Goal: Feedback & Contribution: Submit feedback/report problem

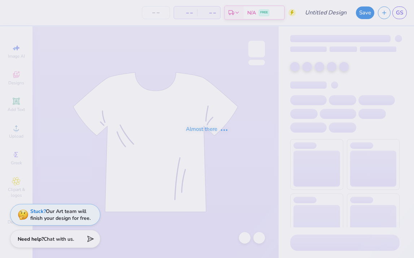
type input "pw 3"
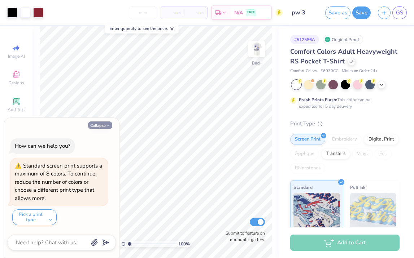
click at [99, 124] on button "Collapse" at bounding box center [100, 126] width 24 height 8
type textarea "x"
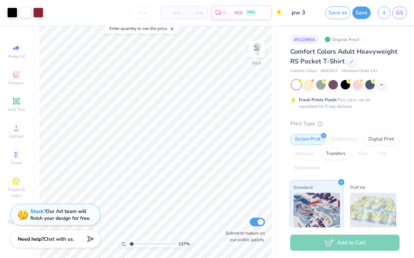
type input "1.45"
click at [132, 244] on input "range" at bounding box center [152, 244] width 49 height 6
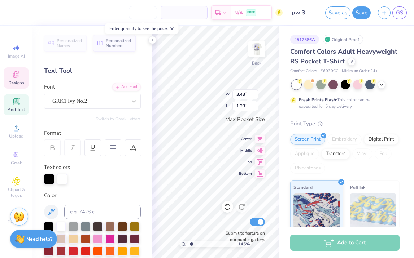
scroll to position [6, 1]
type textarea "ADP"
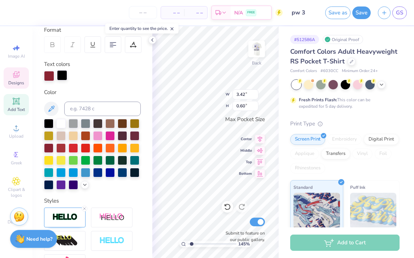
scroll to position [101, 0]
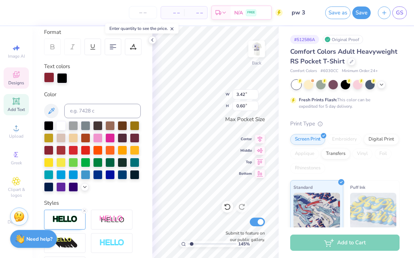
click at [48, 78] on div at bounding box center [49, 77] width 10 height 10
click at [82, 189] on icon at bounding box center [85, 187] width 6 height 6
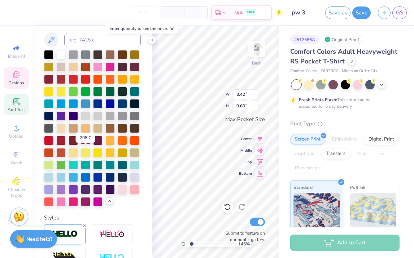
scroll to position [173, 0]
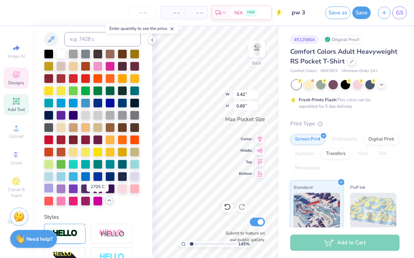
click at [53, 193] on div at bounding box center [48, 188] width 9 height 9
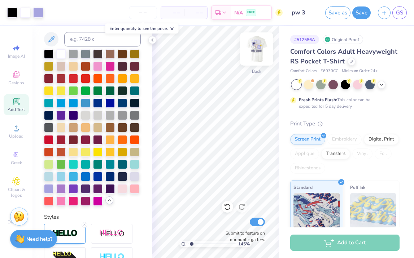
click at [261, 48] on img at bounding box center [256, 49] width 29 height 29
click at [153, 40] on icon at bounding box center [152, 40] width 6 height 6
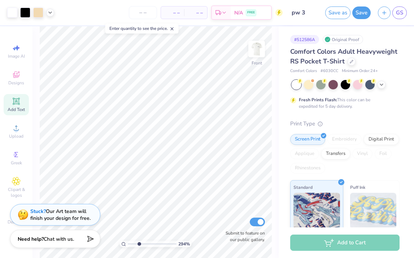
type input "3.09"
drag, startPoint x: 133, startPoint y: 243, endPoint x: 140, endPoint y: 243, distance: 6.9
click at [140, 243] on input "range" at bounding box center [152, 244] width 49 height 6
type input "4.42"
type input "4.75"
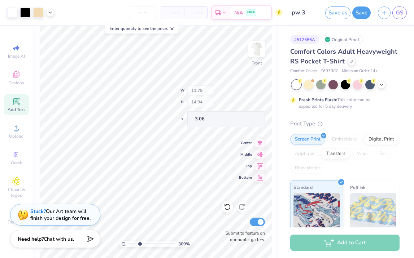
type input "6.03"
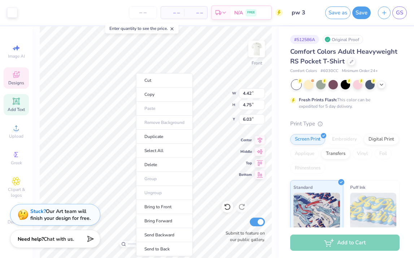
type input "0.43"
type input "0.31"
type input "6.93"
click at [136, 114] on ul "Cut Copy Paste Remove Background Duplicate Select All Delete Group Ungroup Brin…" at bounding box center [164, 164] width 57 height 183
type input "11.79"
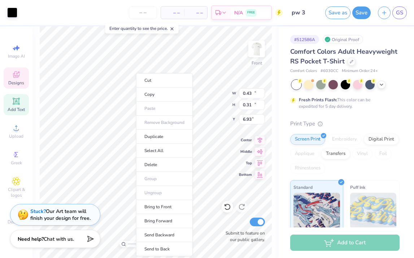
type input "11.99"
type input "3.31"
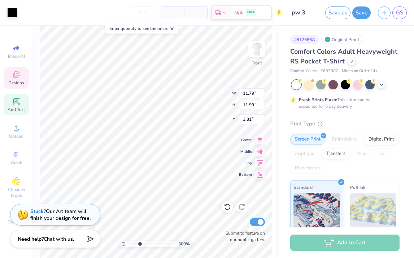
type input "0.43"
type input "0.31"
type input "6.93"
type input "11.79"
type input "11.99"
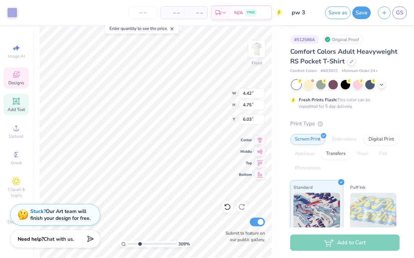
type input "3.31"
type input "4.42"
type input "4.75"
type input "6.03"
type input "11.79"
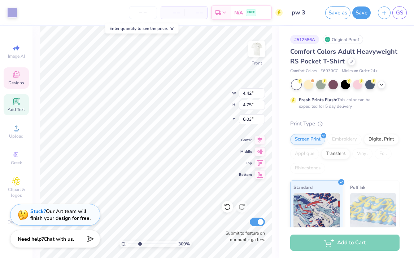
type input "11.99"
type input "3.31"
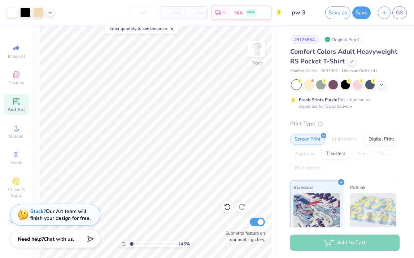
drag, startPoint x: 139, startPoint y: 244, endPoint x: 132, endPoint y: 244, distance: 7.2
click at [132, 244] on input "range" at bounding box center [152, 244] width 49 height 6
click at [233, 229] on div "145 % Front Submit to feature on our public gallery." at bounding box center [155, 142] width 246 height 232
type input "3.31"
drag, startPoint x: 132, startPoint y: 244, endPoint x: 141, endPoint y: 244, distance: 9.0
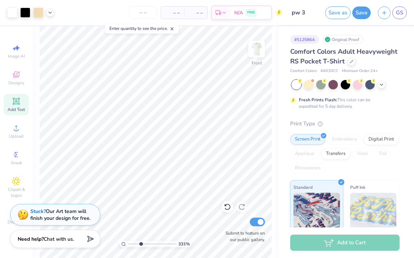
click at [141, 244] on input "range" at bounding box center [152, 244] width 49 height 6
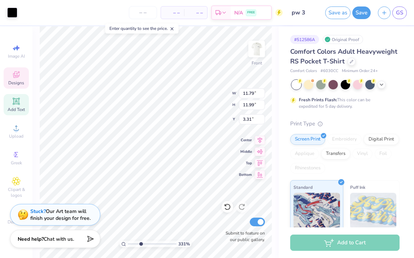
type input "3.26"
type input "4.42"
type input "4.75"
type input "6.03"
type input "11.79"
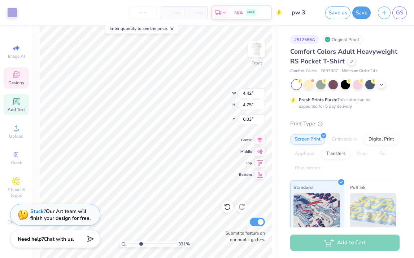
type input "11.99"
click at [226, 210] on icon at bounding box center [227, 206] width 7 height 7
type input "3.31"
type input "4.42"
type input "4.75"
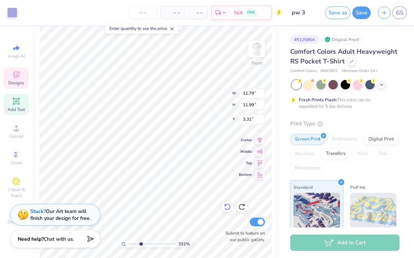
type input "6.03"
type input "11.79"
type input "11.99"
type input "3.31"
type input "4.42"
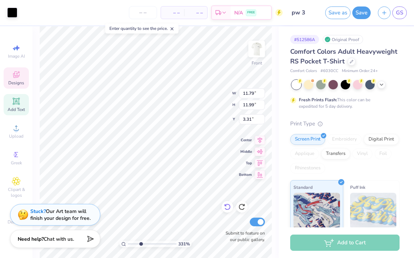
type input "4.75"
type input "6.03"
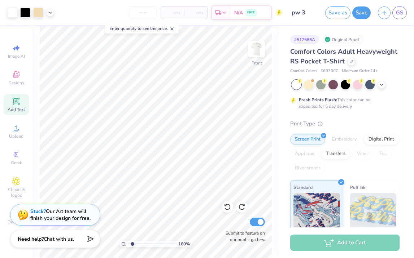
type input "1.22"
drag, startPoint x: 140, startPoint y: 244, endPoint x: 131, endPoint y: 243, distance: 9.4
click at [131, 243] on input "range" at bounding box center [152, 244] width 49 height 6
click at [49, 211] on div "Stuck? Our Art team will finish your design for free." at bounding box center [60, 214] width 60 height 14
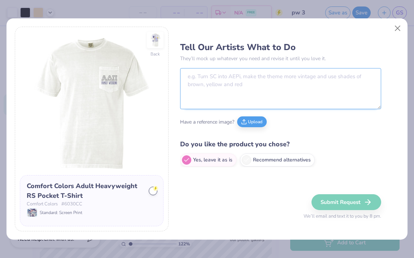
click at [212, 91] on textarea at bounding box center [280, 88] width 201 height 41
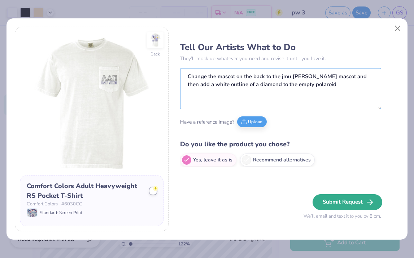
type textarea "Change the mascot on the back to the jmu [PERSON_NAME] mascot and then add a wh…"
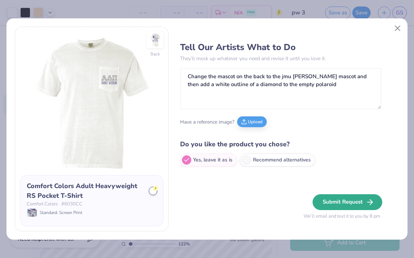
click at [350, 205] on button "Submit Request" at bounding box center [347, 202] width 70 height 16
click at [325, 205] on button "Submit Request" at bounding box center [347, 202] width 70 height 16
click at [325, 201] on button "Submit Request" at bounding box center [347, 202] width 70 height 16
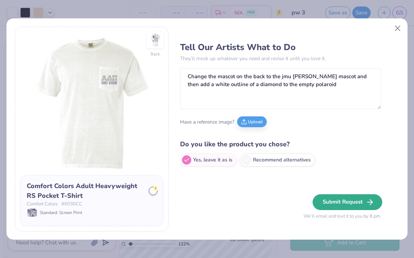
type textarea "x"
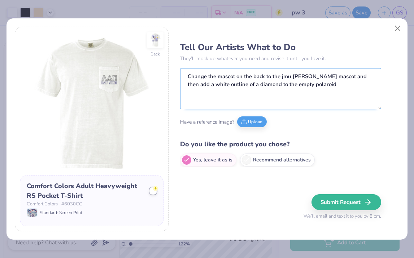
click at [341, 90] on textarea "Change the mascot on the back to the jmu [PERSON_NAME] mascot and then add a wh…" at bounding box center [280, 88] width 201 height 41
type textarea "Change the mascot on the back to the jmu [PERSON_NAME] mascot and then add a wh…"
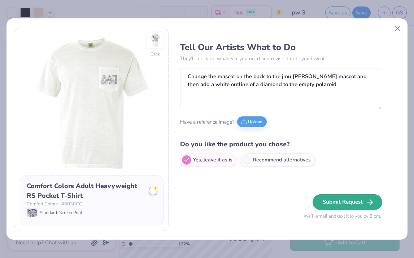
click at [336, 205] on button "Submit Request" at bounding box center [347, 202] width 70 height 16
type textarea "x"
click at [218, 160] on label "Yes, leave it as is" at bounding box center [208, 159] width 56 height 13
click at [185, 160] on input "Yes, leave it as is" at bounding box center [182, 160] width 5 height 5
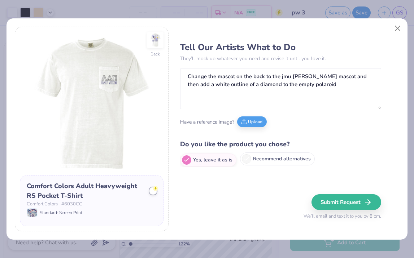
click at [299, 162] on label "Recommend alternatives" at bounding box center [277, 159] width 75 height 13
click at [185, 162] on input "Recommend alternatives" at bounding box center [182, 160] width 5 height 5
radio input "true"
click at [210, 161] on label "Yes, leave it as is" at bounding box center [208, 159] width 56 height 13
click at [185, 161] on input "Yes, leave it as is" at bounding box center [182, 160] width 5 height 5
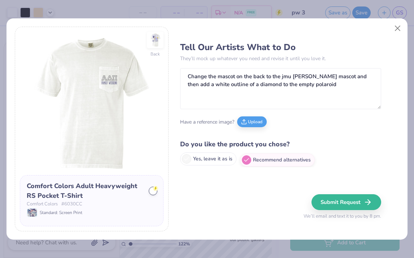
radio input "true"
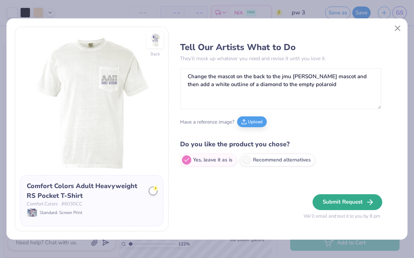
click at [353, 202] on button "Submit Request" at bounding box center [347, 202] width 70 height 16
click at [348, 201] on button "Submit Request" at bounding box center [347, 202] width 70 height 16
type textarea "x"
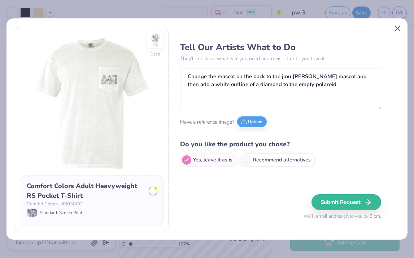
click at [396, 27] on button "Close" at bounding box center [397, 29] width 14 height 14
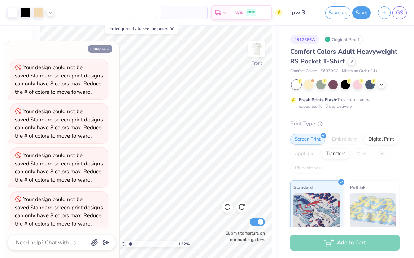
click at [103, 50] on button "Collapse" at bounding box center [100, 49] width 24 height 8
type textarea "x"
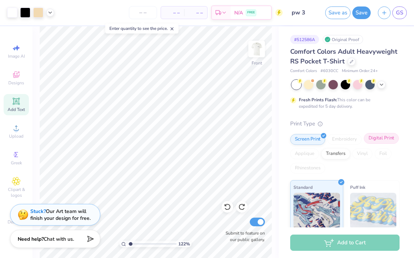
click at [363, 144] on div "Digital Print" at bounding box center [380, 138] width 35 height 11
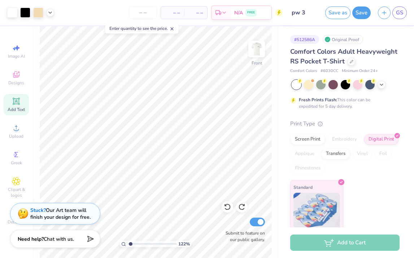
click at [41, 210] on strong "Stuck?" at bounding box center [38, 210] width 16 height 7
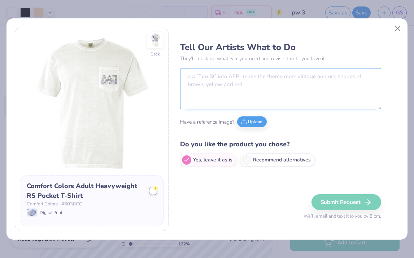
click at [210, 89] on textarea at bounding box center [280, 88] width 201 height 41
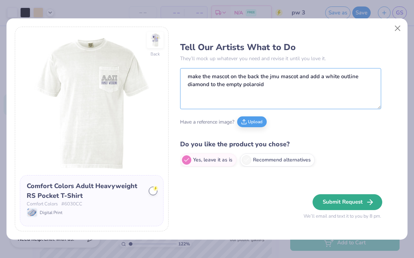
type textarea "make the mascot on the back the jmu mascot and add a white outline diamond to t…"
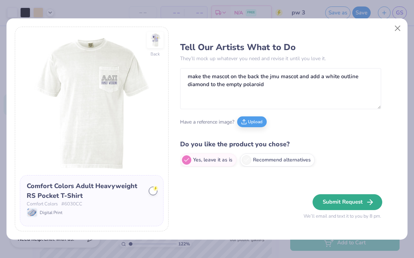
click at [359, 199] on button "Submit Request" at bounding box center [347, 202] width 70 height 16
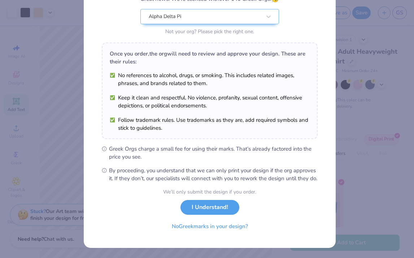
scroll to position [79, 0]
click at [212, 226] on button "No Greek marks in your design?" at bounding box center [209, 224] width 88 height 15
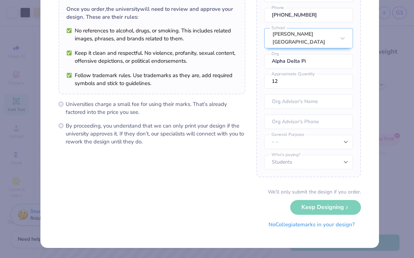
scroll to position [56, 0]
click at [323, 224] on button "No Collegiate marks in your design?" at bounding box center [311, 225] width 98 height 15
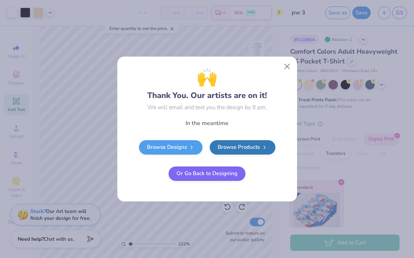
scroll to position [0, 0]
click at [180, 147] on link "Browse Designs" at bounding box center [170, 146] width 63 height 14
